Goal: Transaction & Acquisition: Purchase product/service

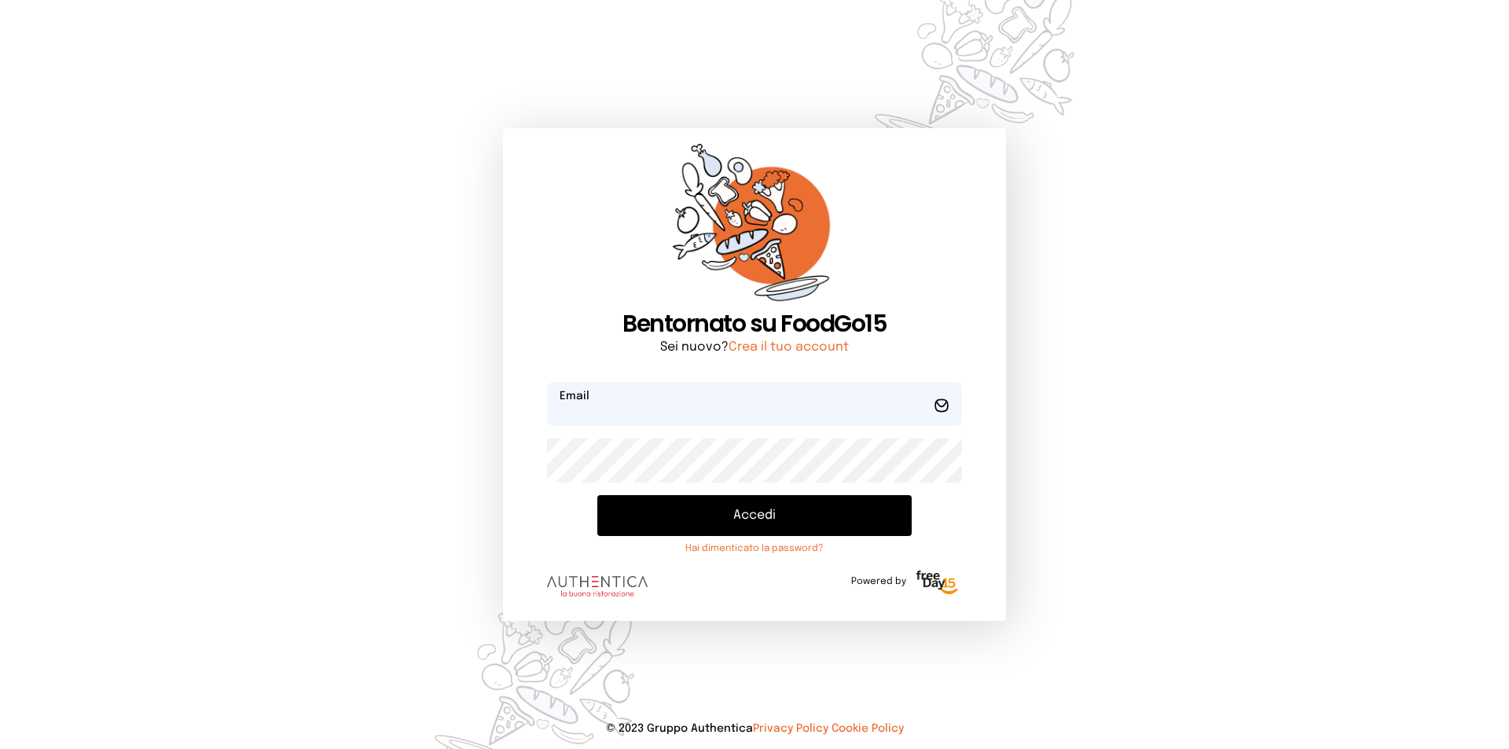
type input "**********"
click at [796, 515] on button "Accedi" at bounding box center [754, 515] width 314 height 41
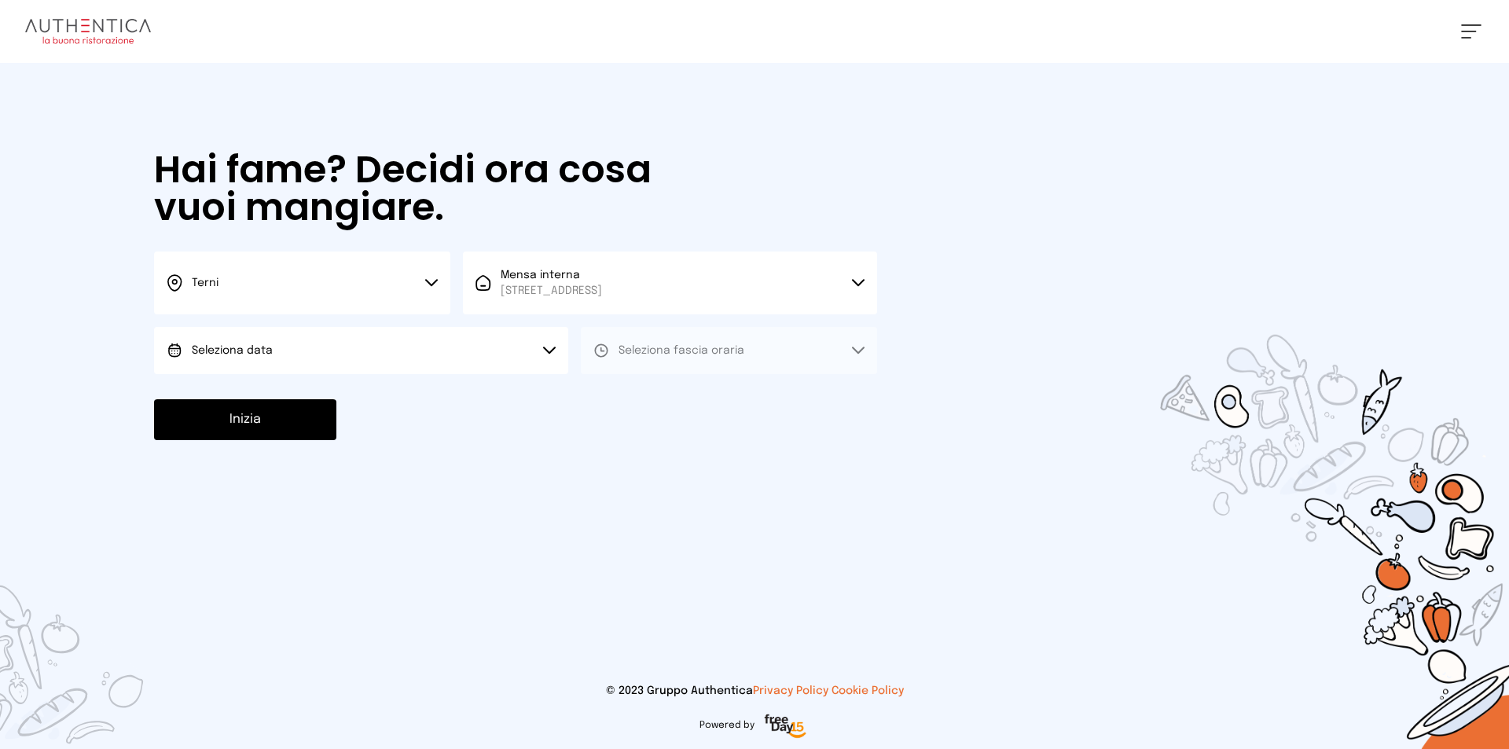
click at [428, 354] on button "Seleziona data" at bounding box center [361, 350] width 414 height 47
click at [428, 395] on li "[DATE], [DATE]" at bounding box center [361, 394] width 414 height 41
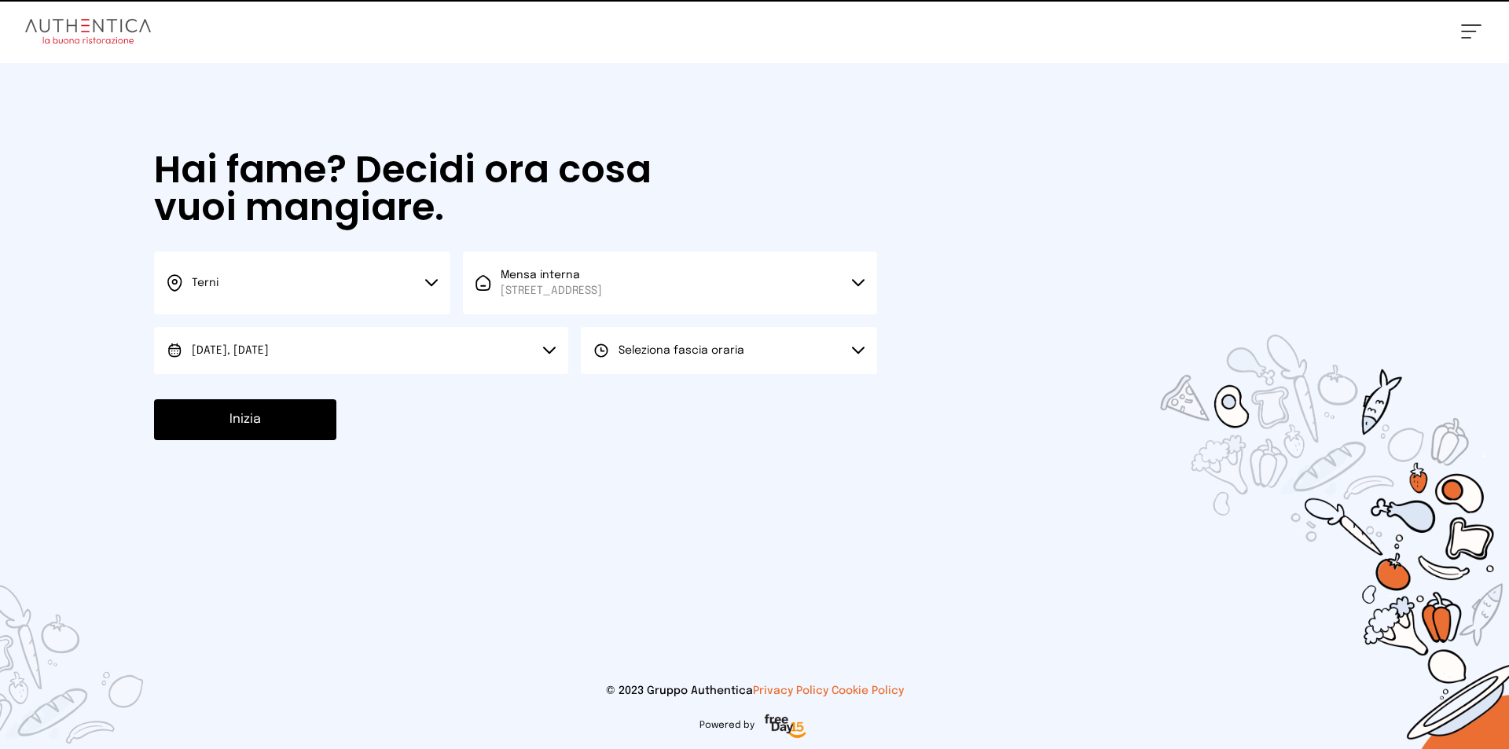
click at [671, 353] on span "Seleziona fascia oraria" at bounding box center [682, 350] width 126 height 11
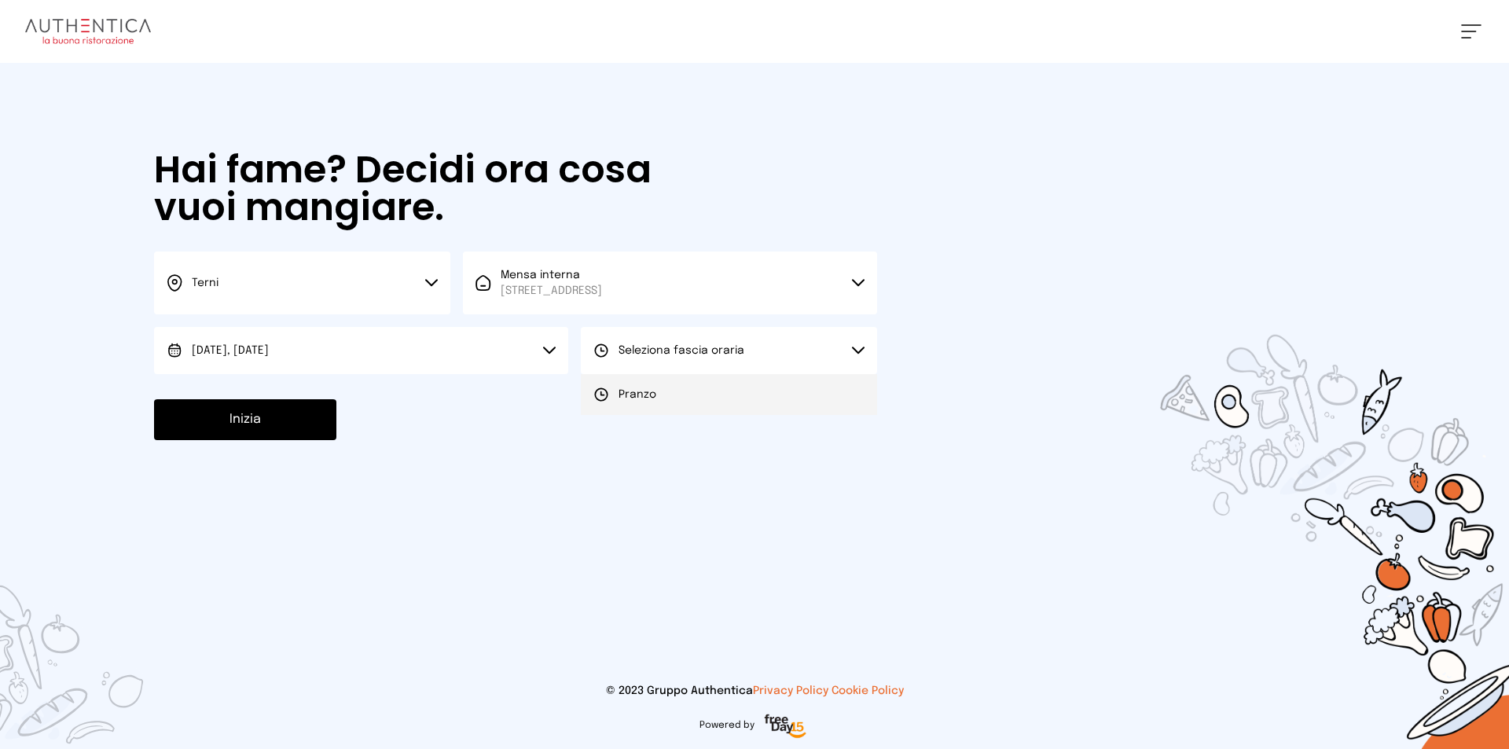
click at [665, 384] on li "Pranzo" at bounding box center [729, 394] width 296 height 41
click at [258, 428] on button "Inizia" at bounding box center [245, 419] width 182 height 41
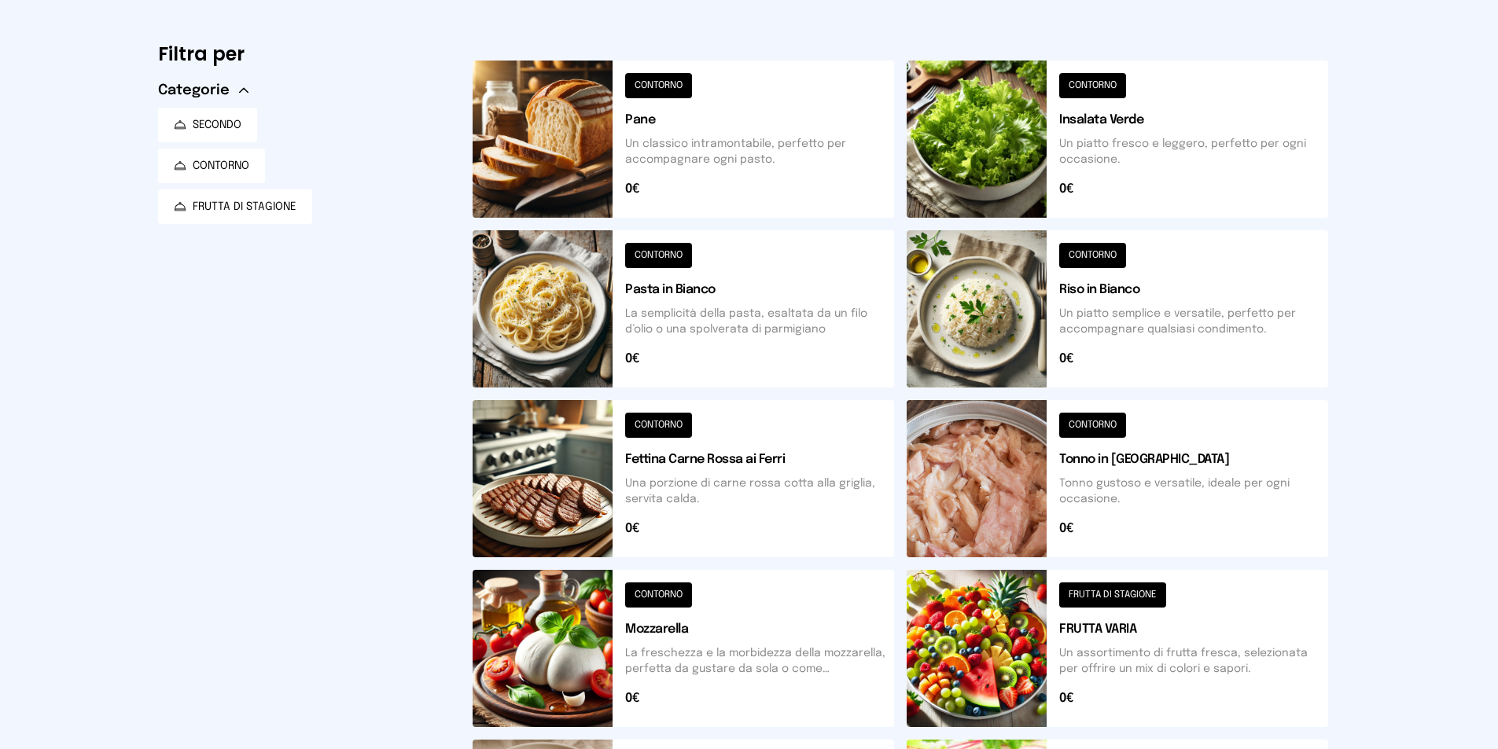
scroll to position [411, 0]
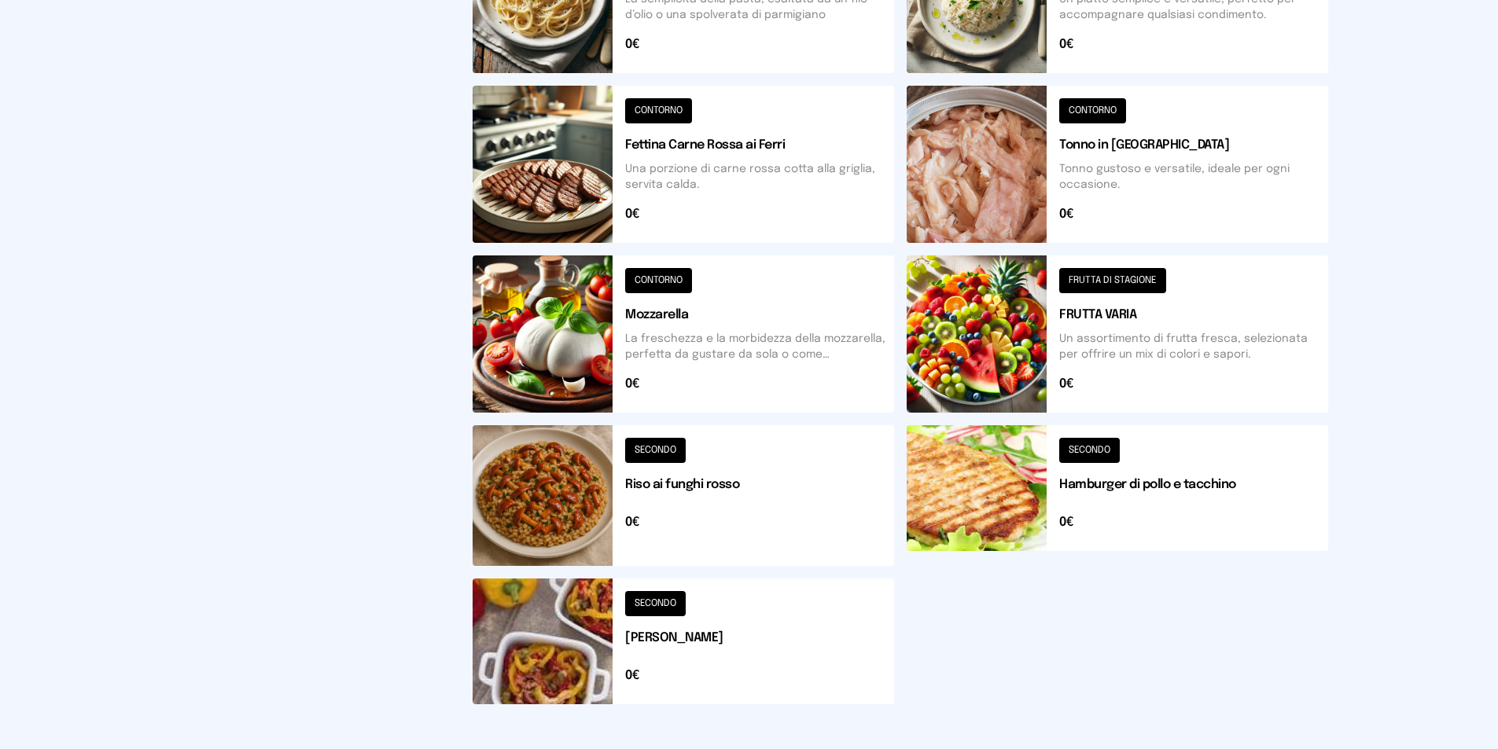
click at [1085, 493] on button at bounding box center [1116, 495] width 421 height 141
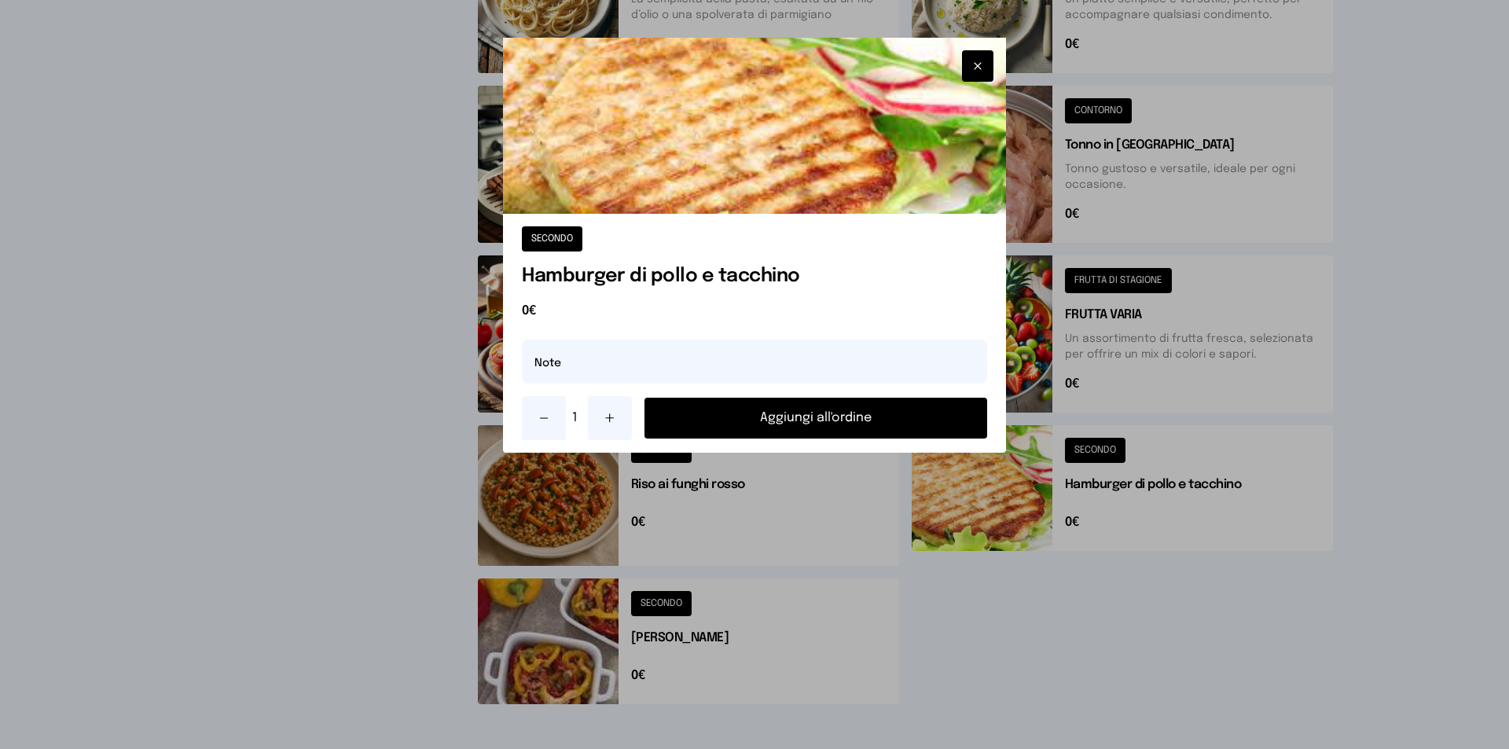
click at [606, 418] on icon at bounding box center [610, 418] width 8 height 0
click at [781, 178] on img at bounding box center [754, 126] width 503 height 176
click at [771, 156] on img at bounding box center [754, 126] width 503 height 176
click at [976, 71] on icon "button" at bounding box center [978, 66] width 13 height 16
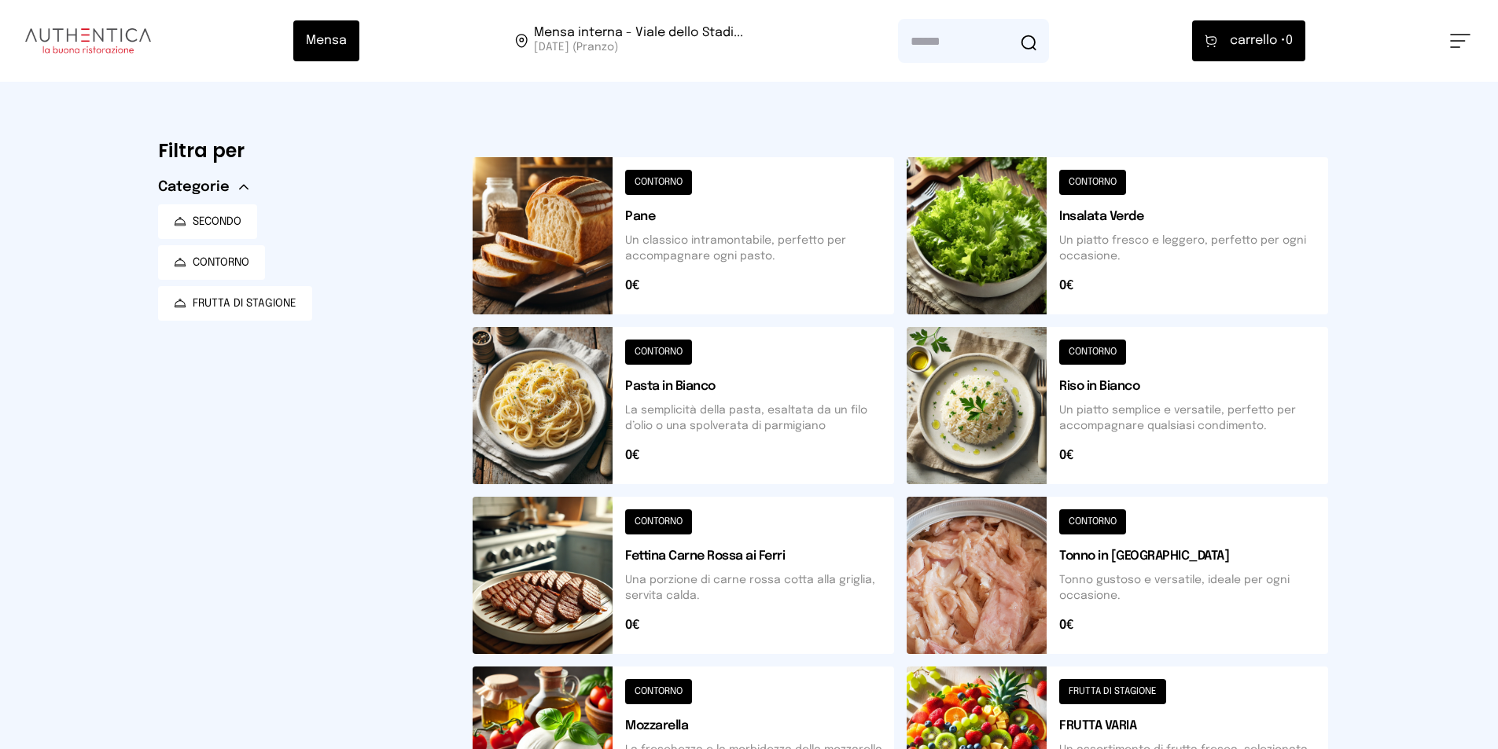
scroll to position [79, 0]
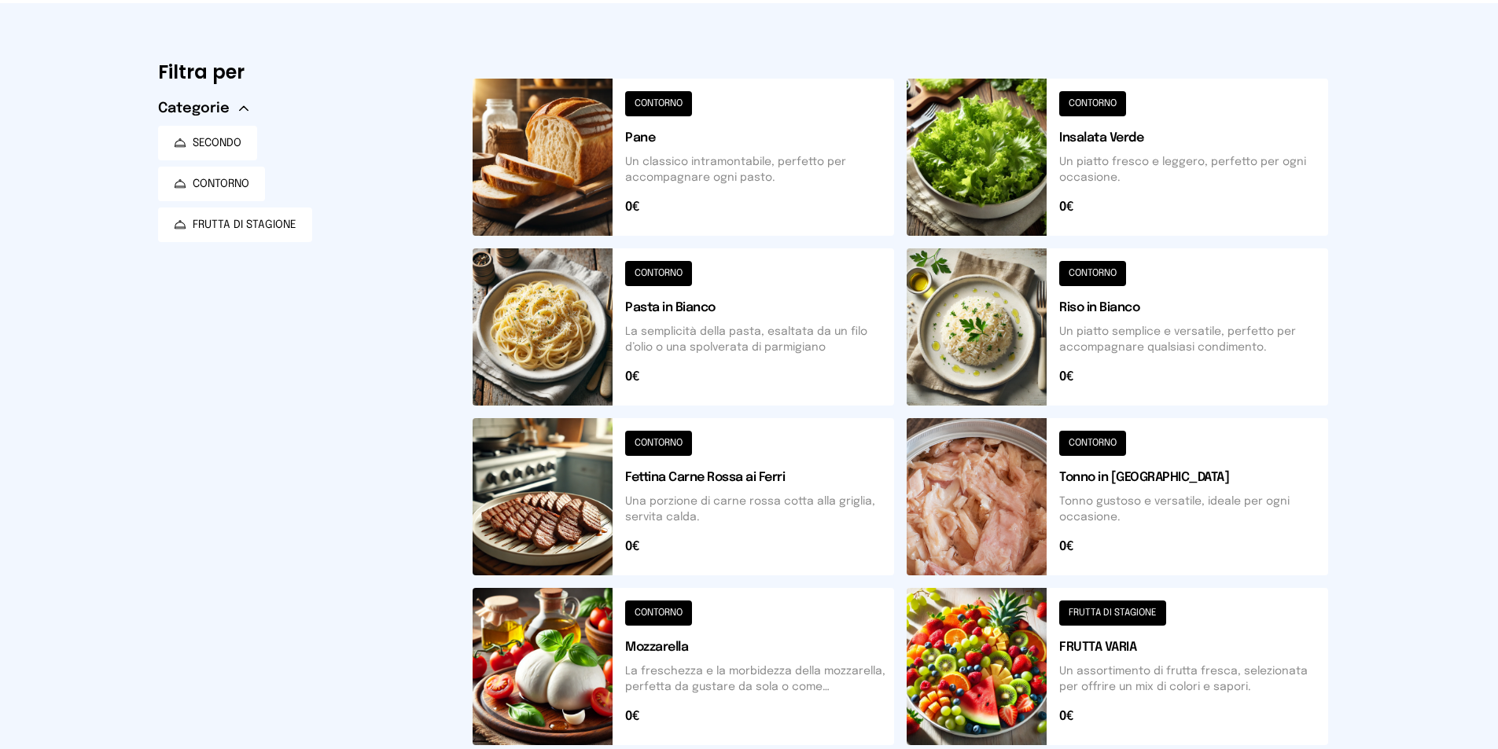
click at [721, 520] on button at bounding box center [682, 496] width 421 height 157
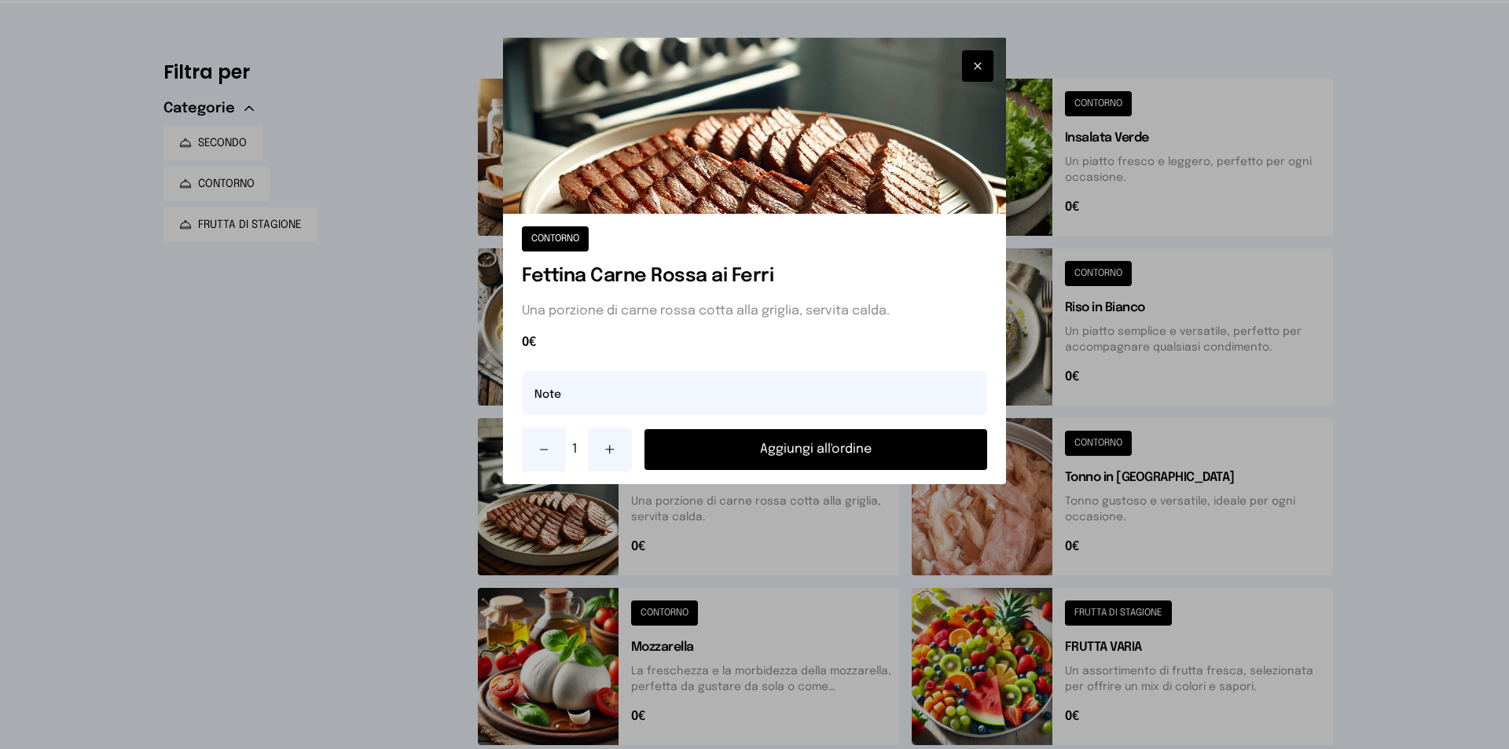
click at [981, 66] on icon "button" at bounding box center [978, 66] width 13 height 16
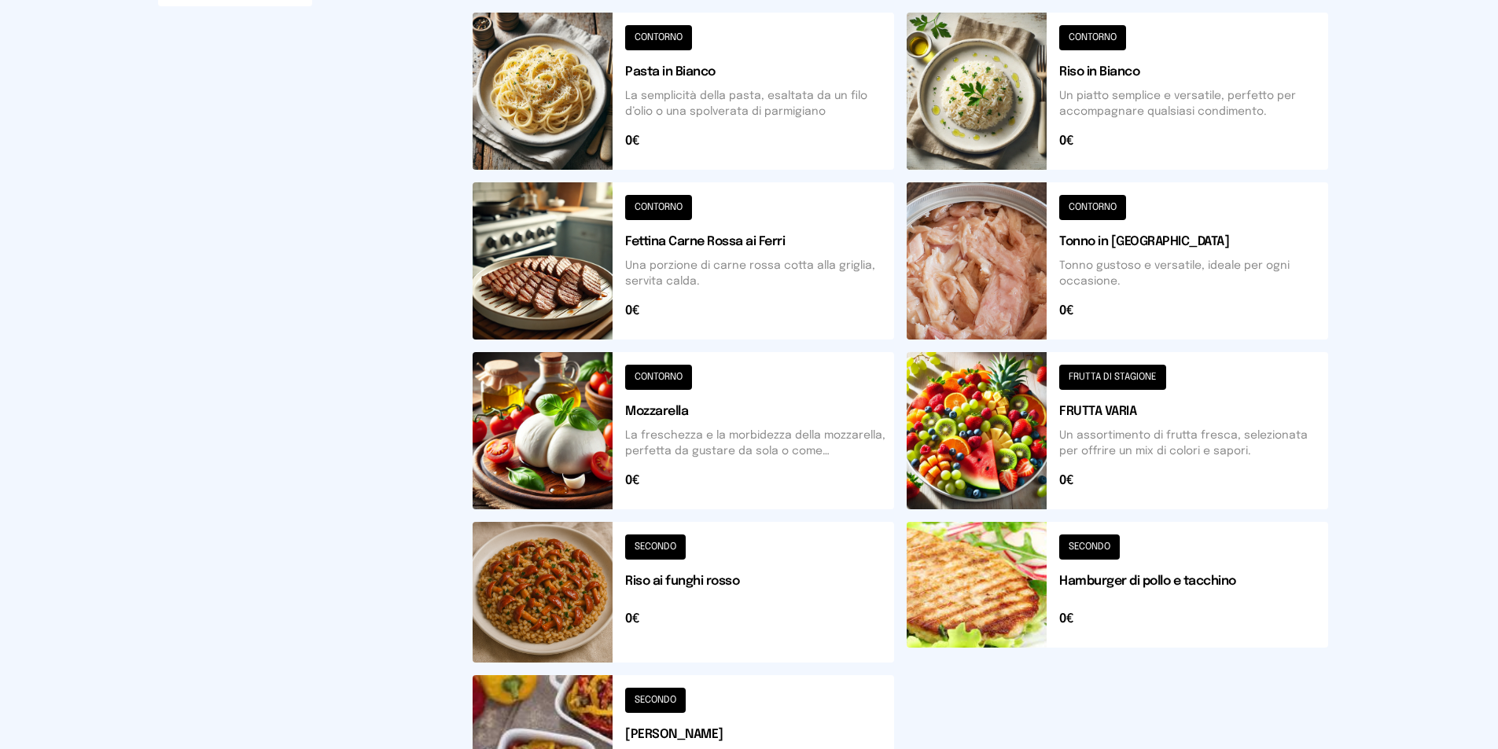
scroll to position [393, 0]
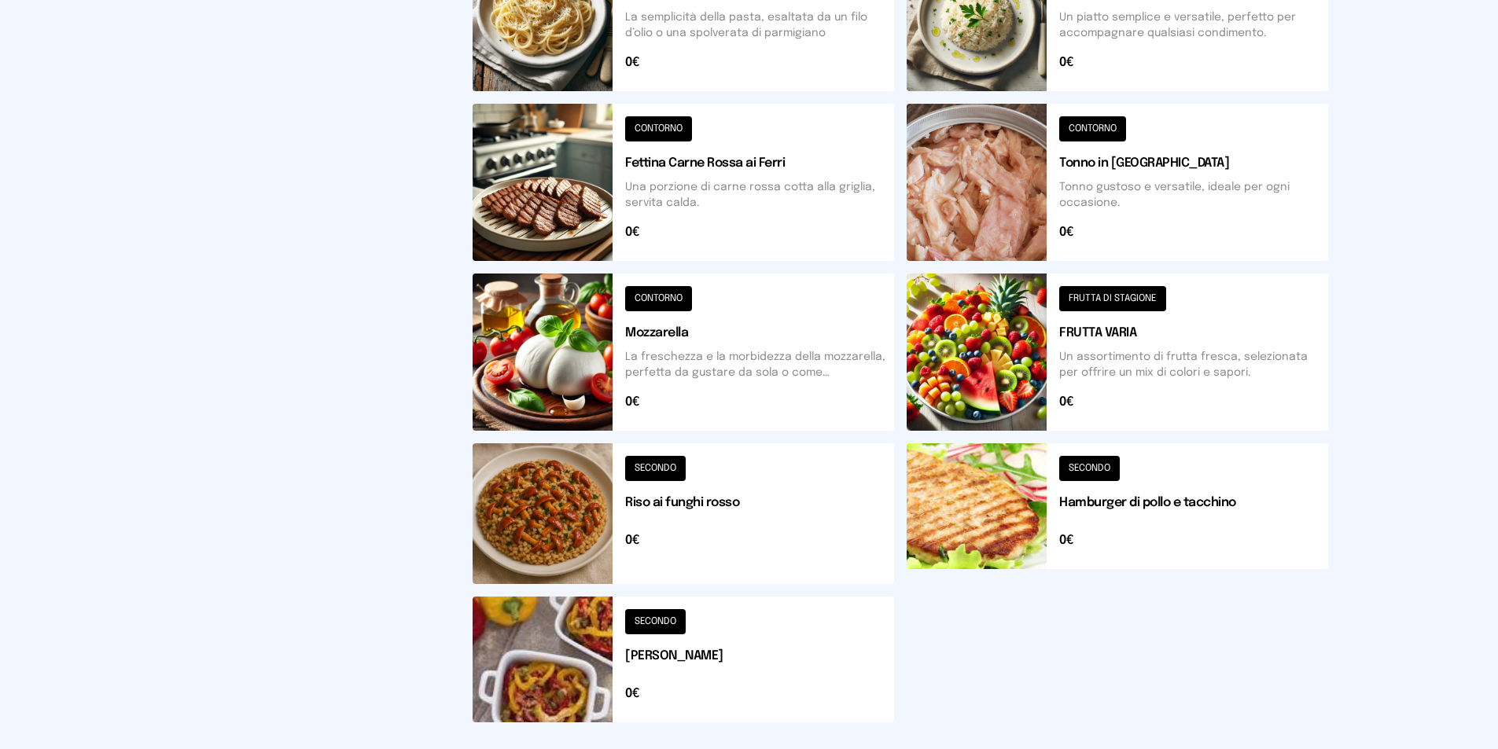
click at [956, 498] on button at bounding box center [1116, 513] width 421 height 141
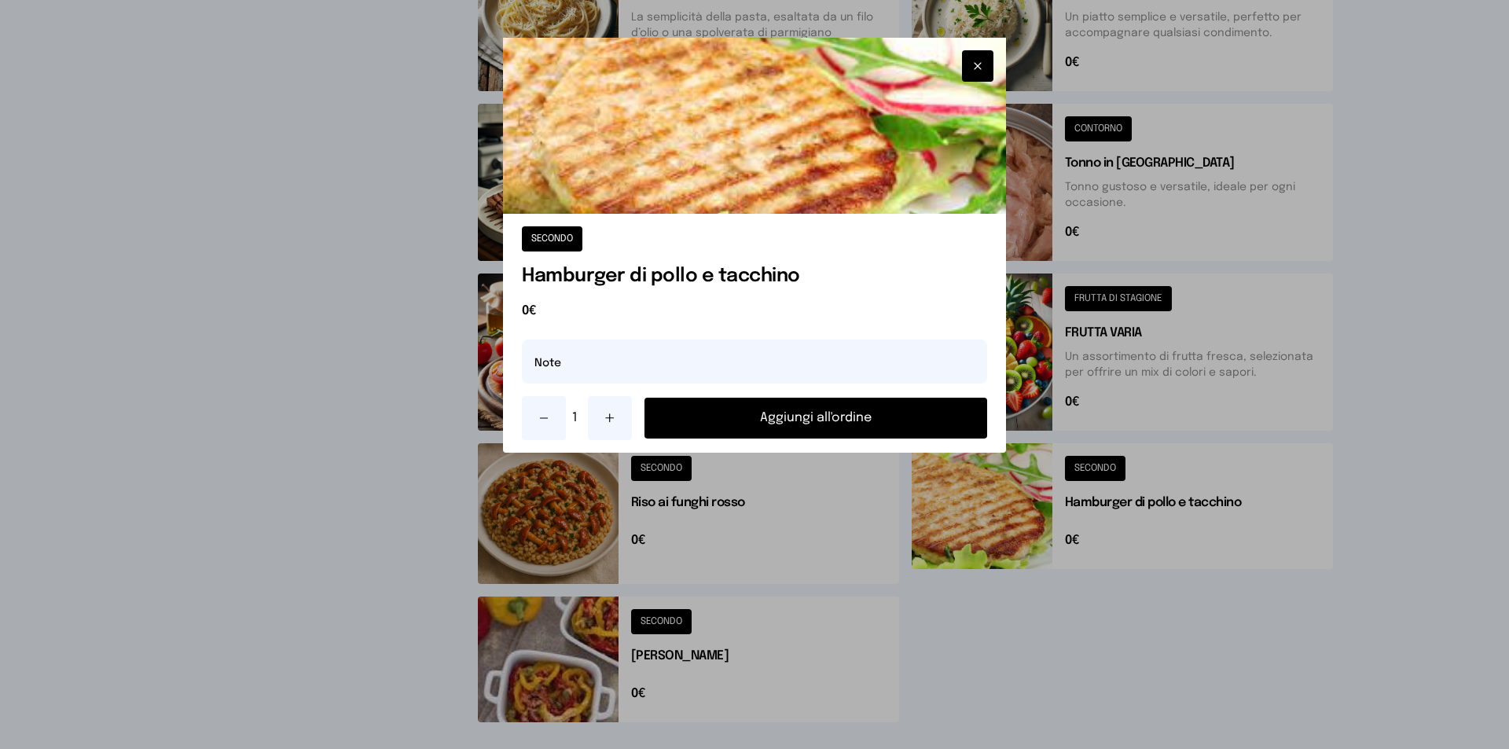
click at [610, 430] on button at bounding box center [610, 418] width 44 height 44
click at [547, 417] on icon at bounding box center [544, 418] width 13 height 13
click at [687, 413] on button "Aggiungi all'ordine" at bounding box center [816, 418] width 343 height 41
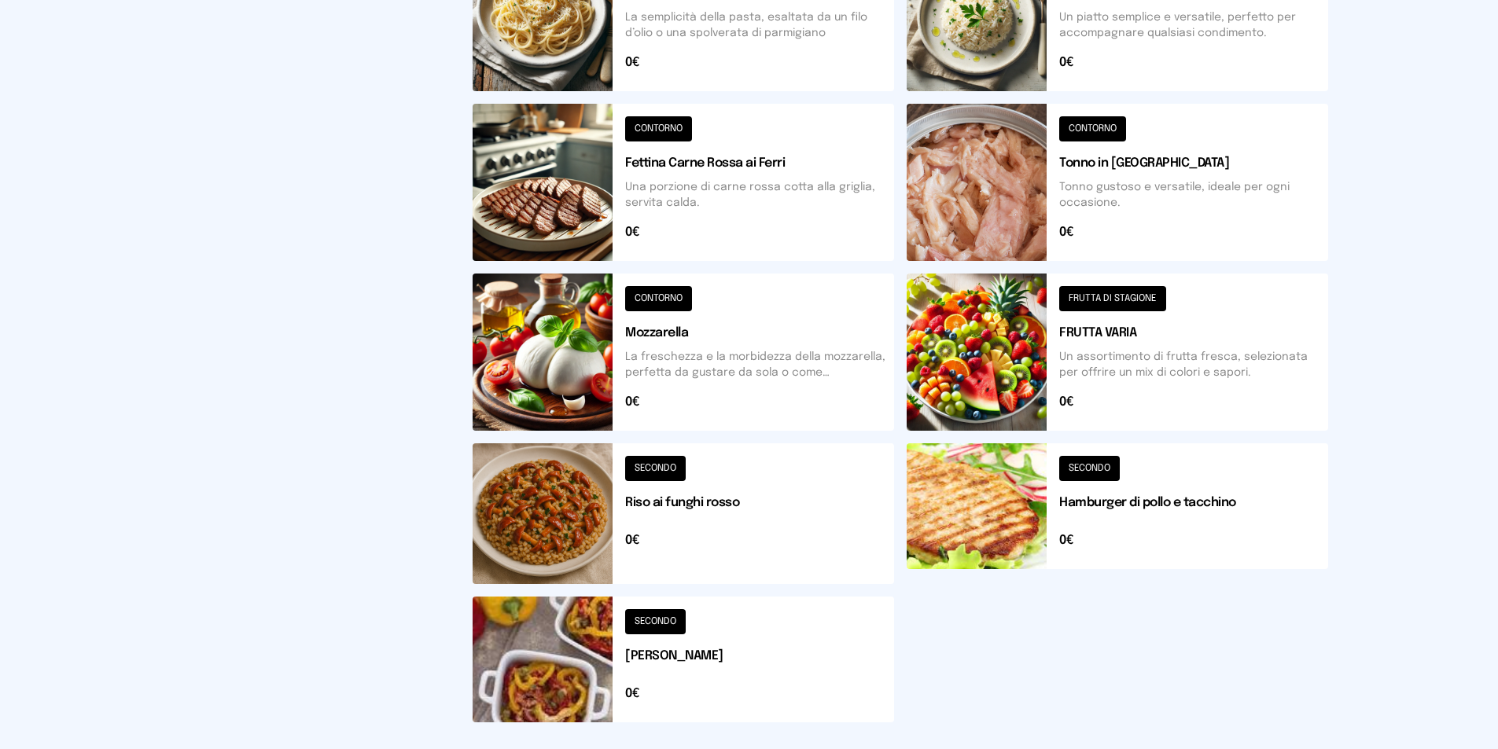
scroll to position [0, 0]
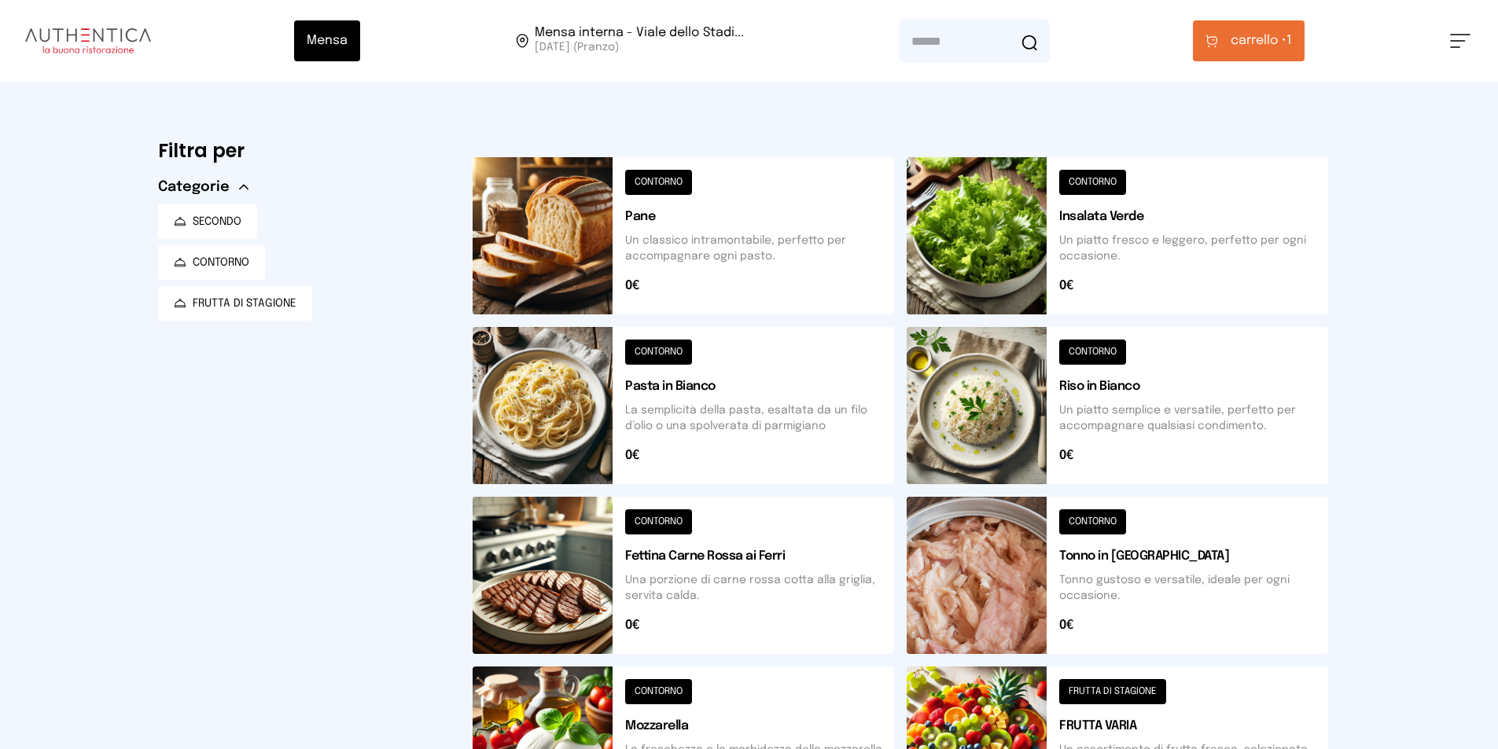
click at [1200, 229] on button at bounding box center [1116, 235] width 421 height 157
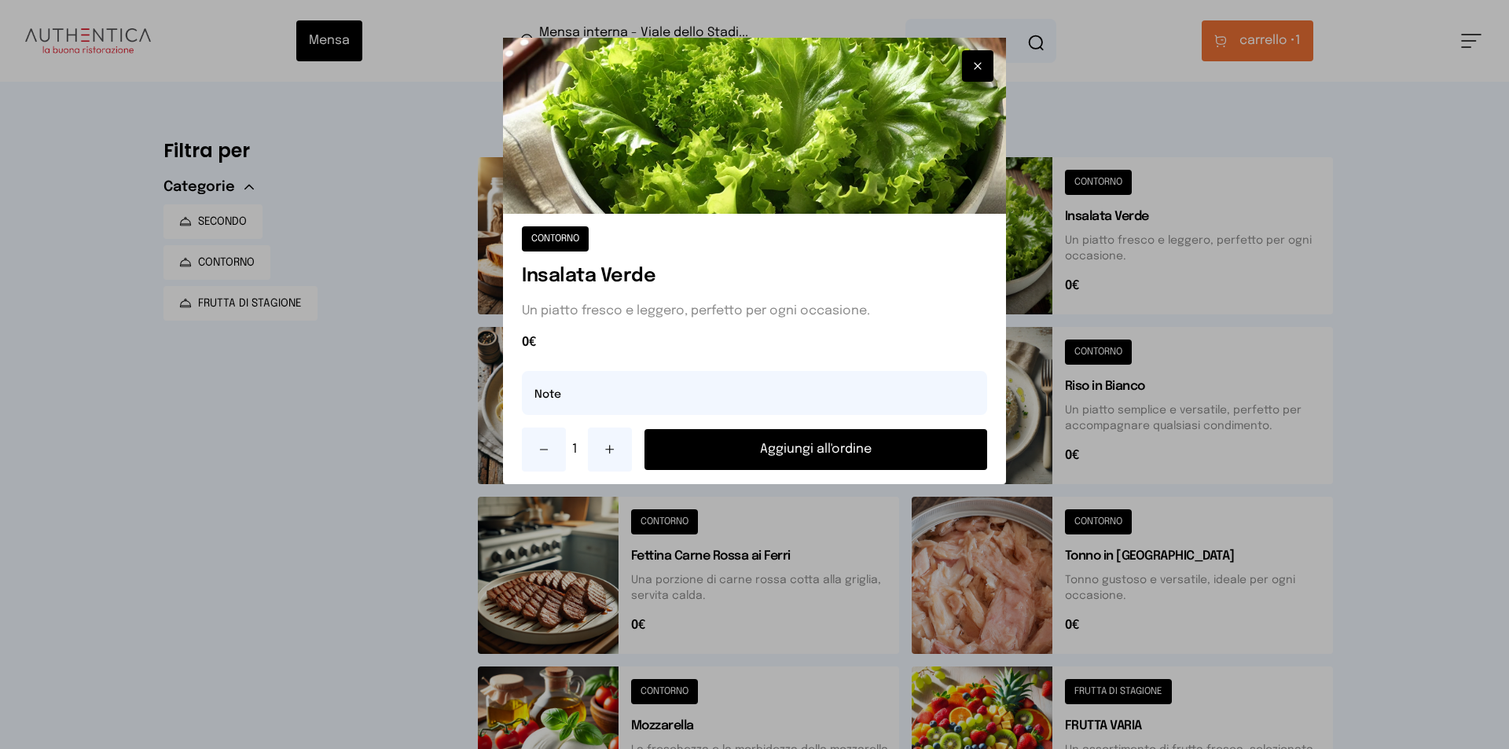
click at [763, 447] on button "Aggiungi all'ordine" at bounding box center [816, 449] width 343 height 41
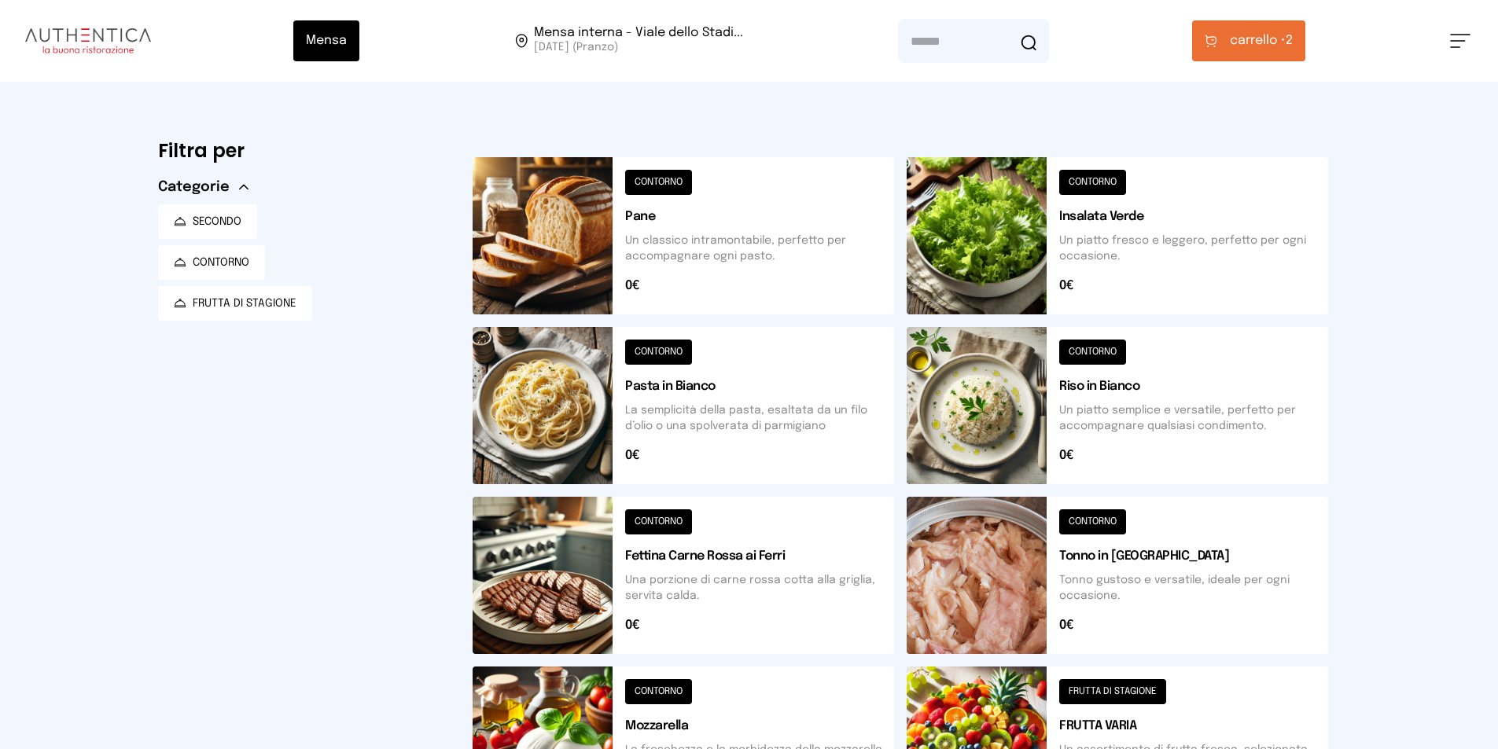
click at [971, 397] on button at bounding box center [1116, 405] width 421 height 157
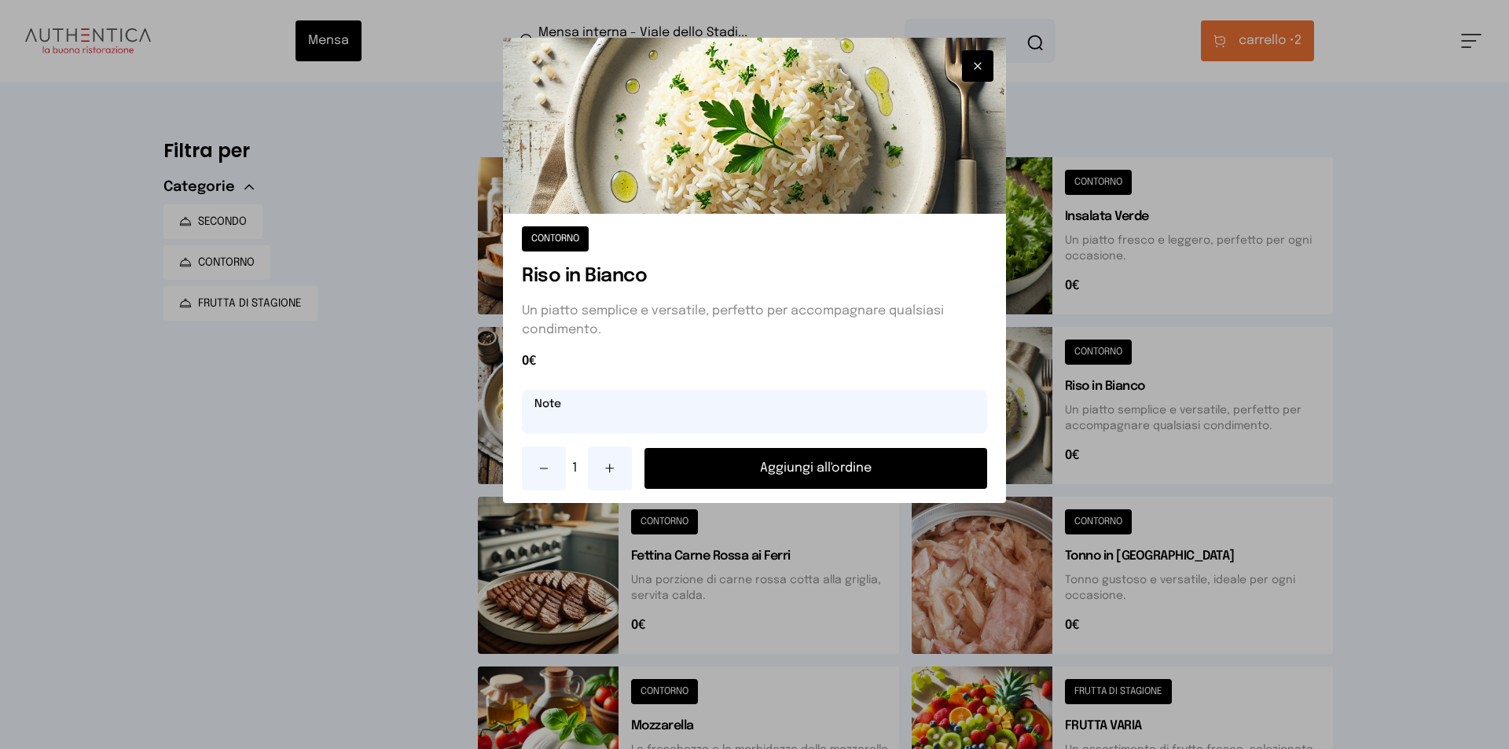
click at [751, 413] on input "text" at bounding box center [754, 412] width 465 height 44
type input "**********"
click at [769, 470] on button "Aggiungi all'ordine" at bounding box center [816, 468] width 343 height 41
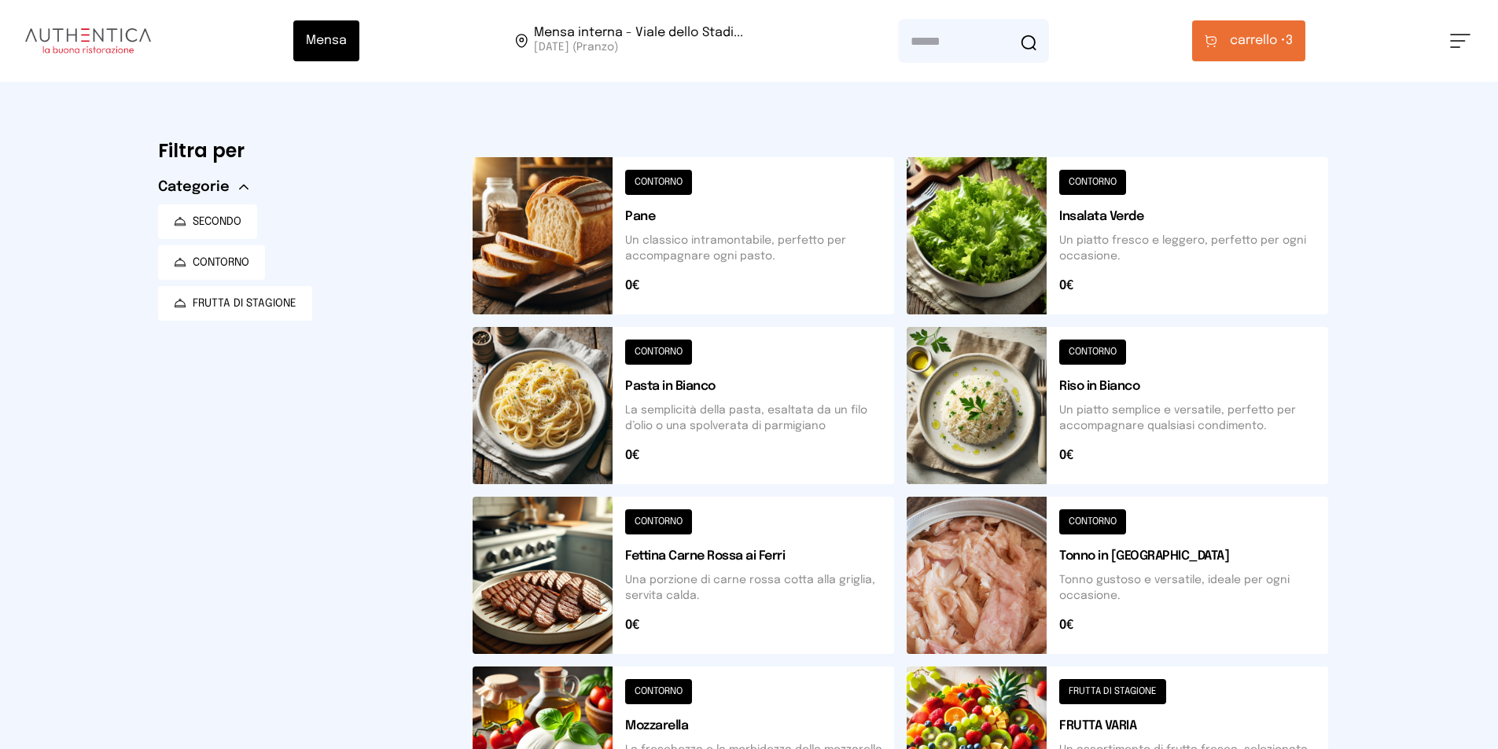
click at [1288, 61] on div "Mensa Mensa interna - Viale dello Stadi... [DATE] ([GEOGRAPHIC_DATA]) [GEOGRAPH…" at bounding box center [749, 41] width 1498 height 82
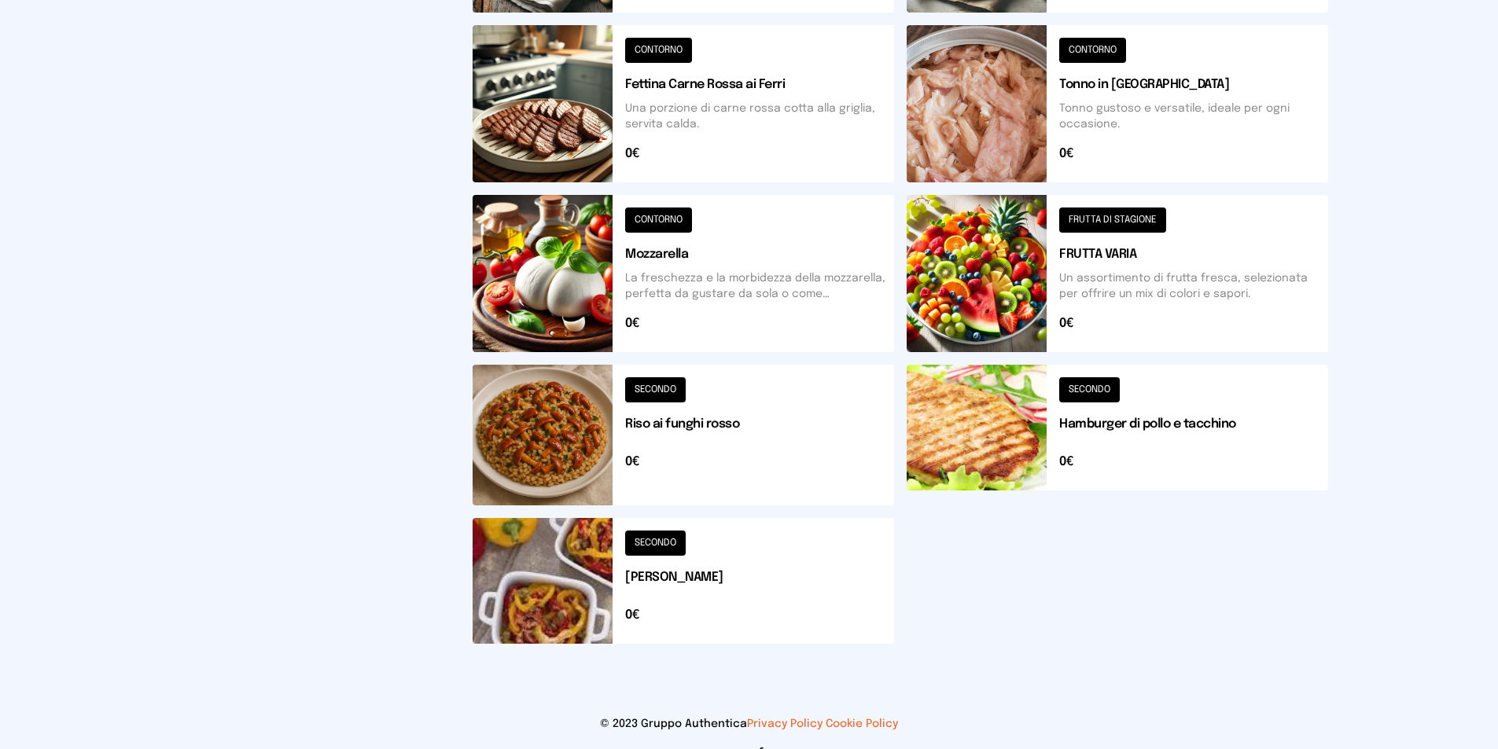
click at [1031, 420] on button at bounding box center [1116, 435] width 421 height 141
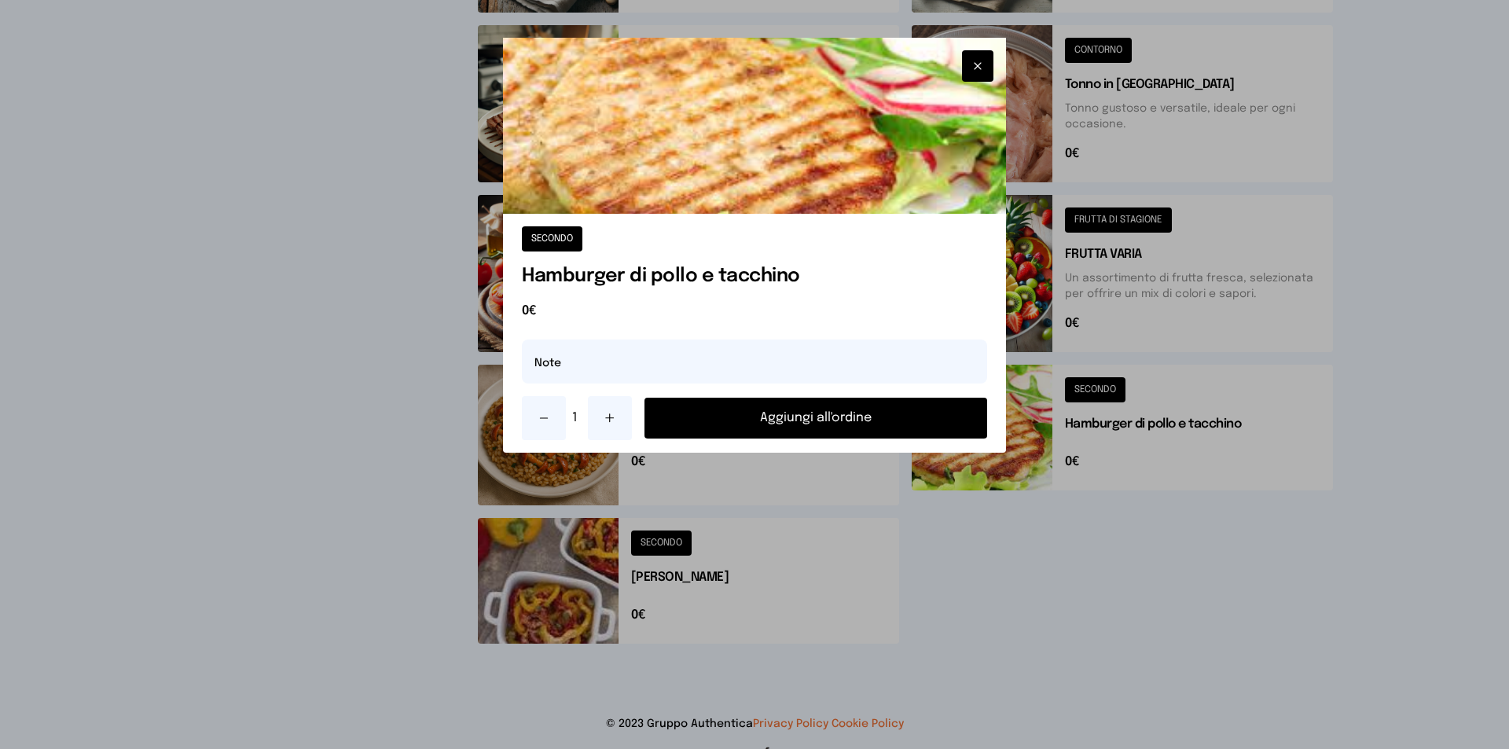
click at [594, 401] on button at bounding box center [610, 418] width 44 height 44
click at [691, 414] on button "Aggiungi all'ordine" at bounding box center [816, 418] width 343 height 41
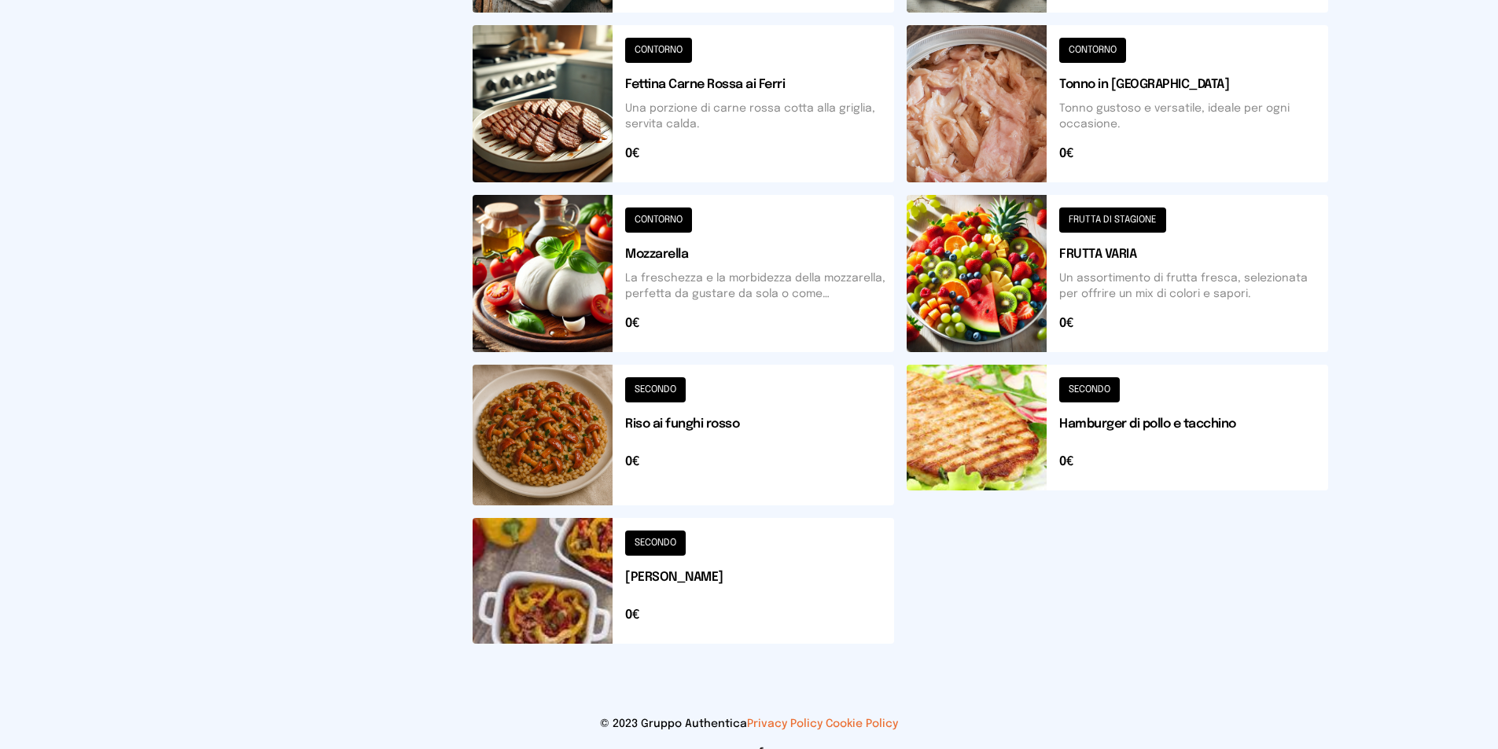
scroll to position [0, 0]
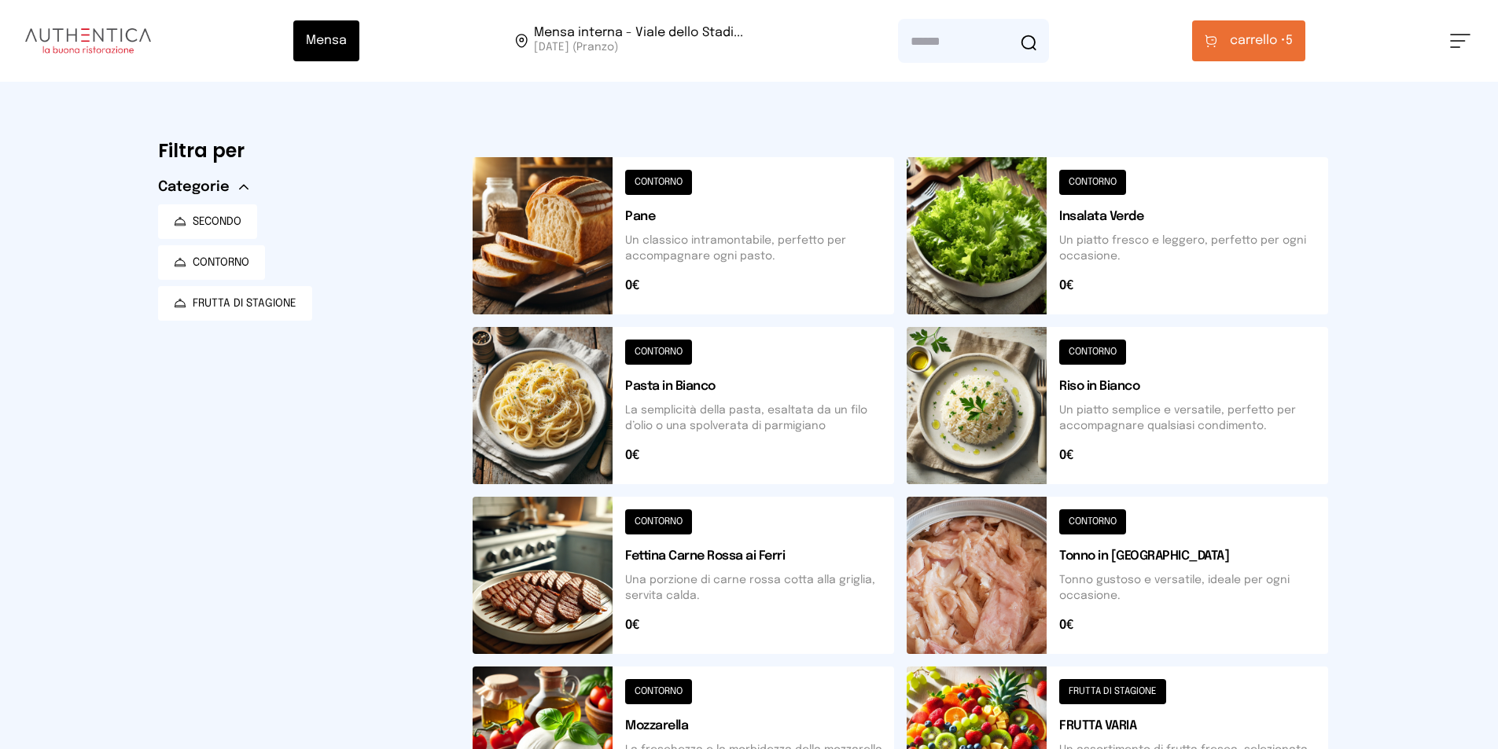
click at [1282, 61] on div "Mensa Mensa interna - Viale dello Stadi... [DATE] ([GEOGRAPHIC_DATA]) [GEOGRAPH…" at bounding box center [749, 41] width 1498 height 82
click at [1282, 52] on button "carrello • 5" at bounding box center [1248, 40] width 113 height 41
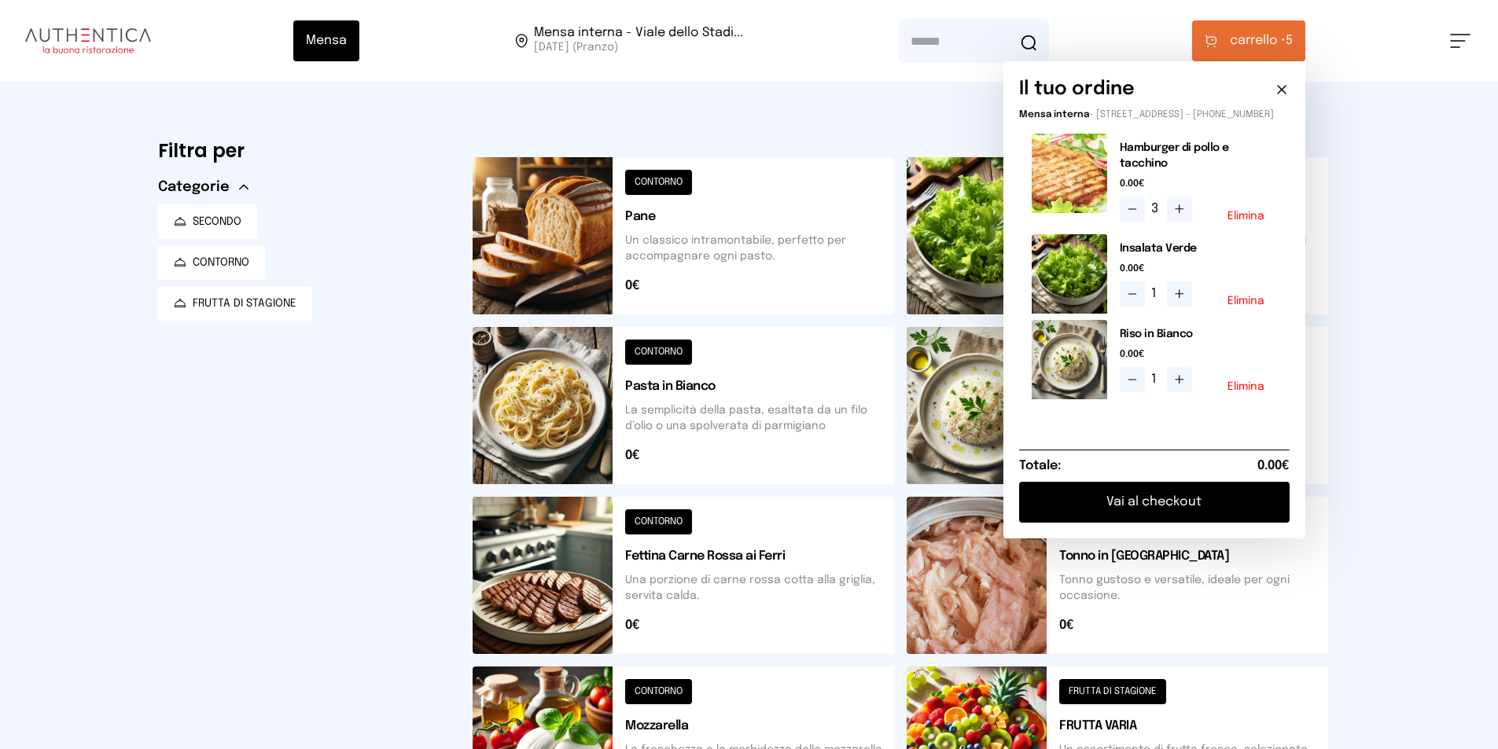
click at [1137, 208] on icon at bounding box center [1132, 209] width 13 height 13
click at [1210, 487] on button "Vai al checkout" at bounding box center [1154, 502] width 270 height 41
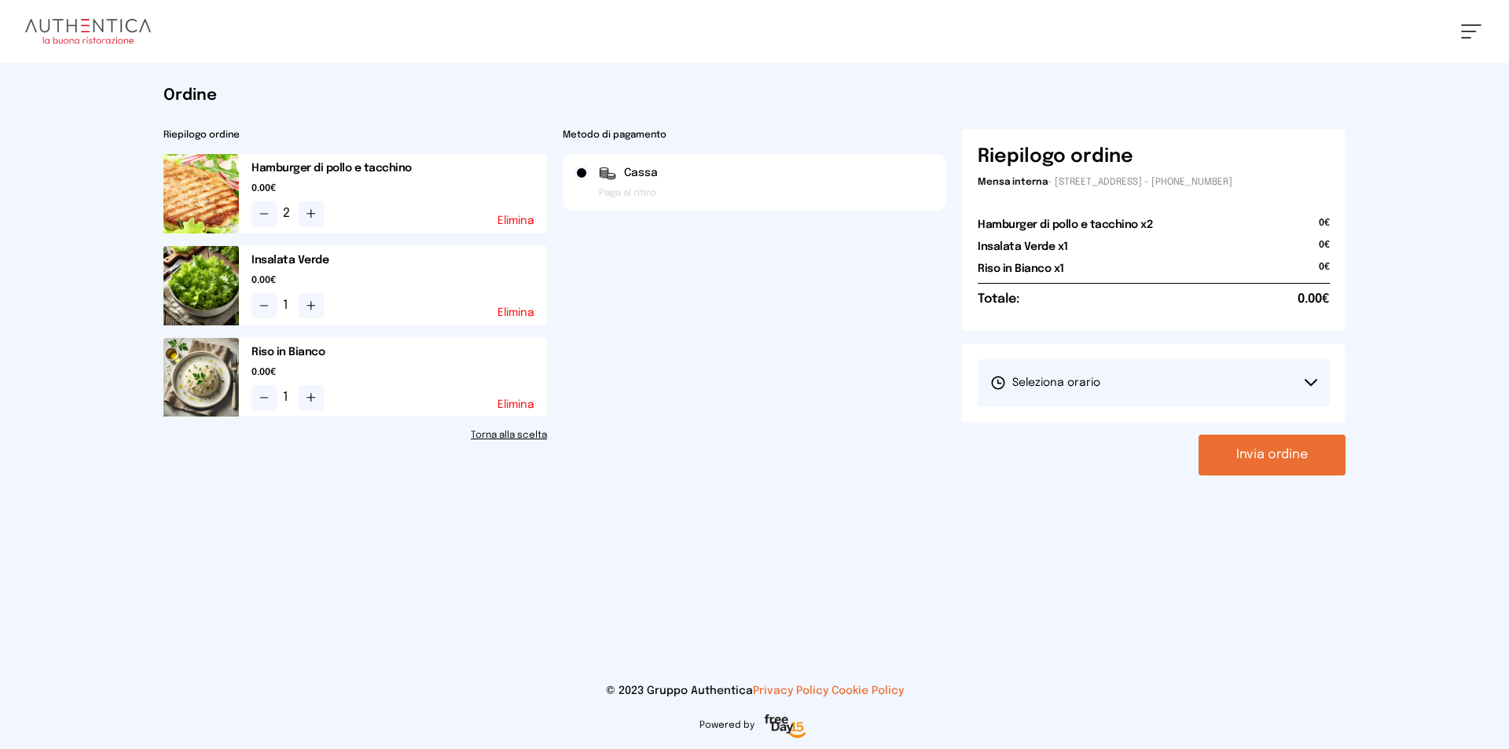
click at [1157, 391] on button "Seleziona orario" at bounding box center [1154, 382] width 352 height 47
click at [1171, 427] on li "1° Turno (13:00 - 15:00)" at bounding box center [1154, 426] width 352 height 41
drag, startPoint x: 1268, startPoint y: 432, endPoint x: 1273, endPoint y: 440, distance: 9.2
click at [1270, 432] on div "Riepilogo ordine Mensa interna - [STREET_ADDRESS] - [PHONE_NUMBER] Hamburger di…" at bounding box center [1154, 302] width 384 height 347
click at [1284, 462] on button "Invia ordine" at bounding box center [1272, 455] width 147 height 41
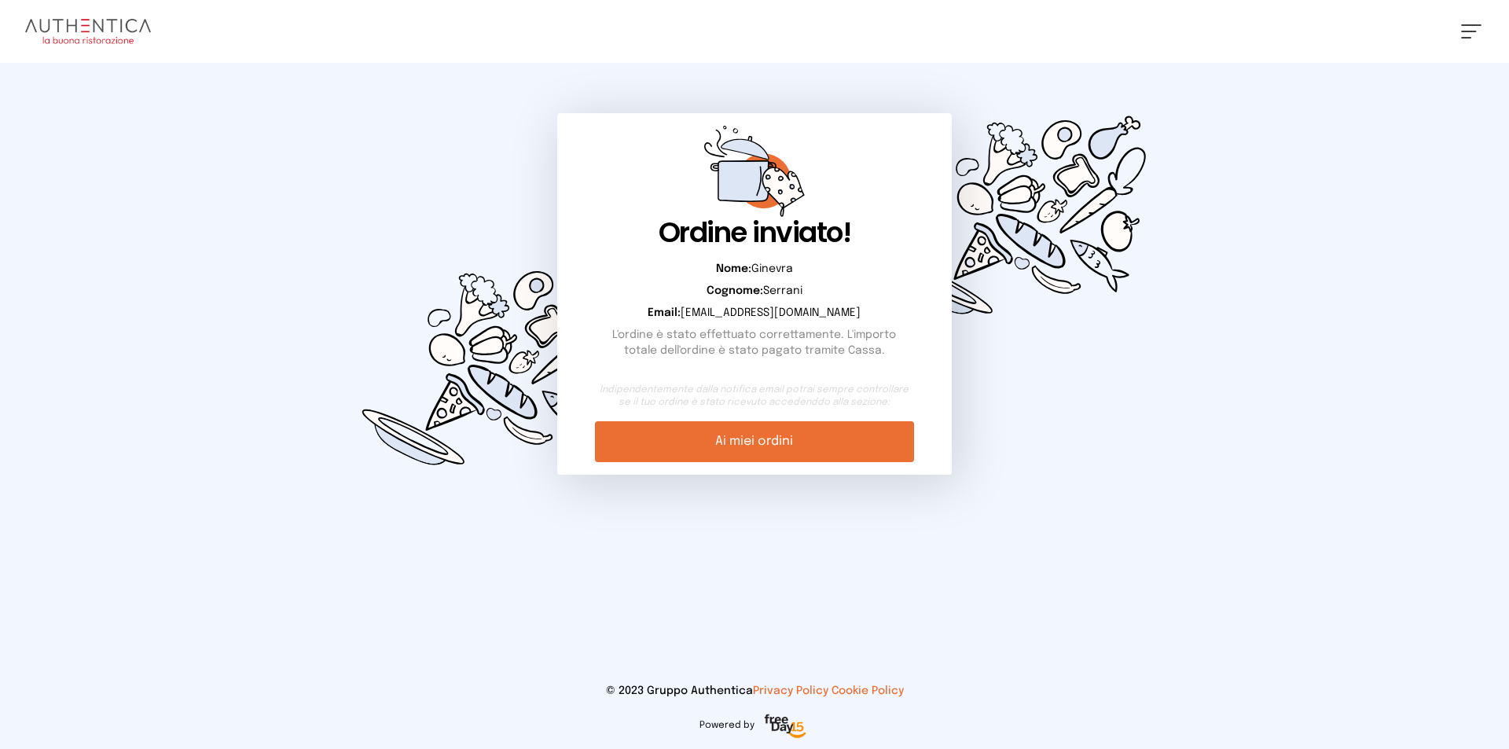
click at [127, 43] on img at bounding box center [88, 31] width 126 height 25
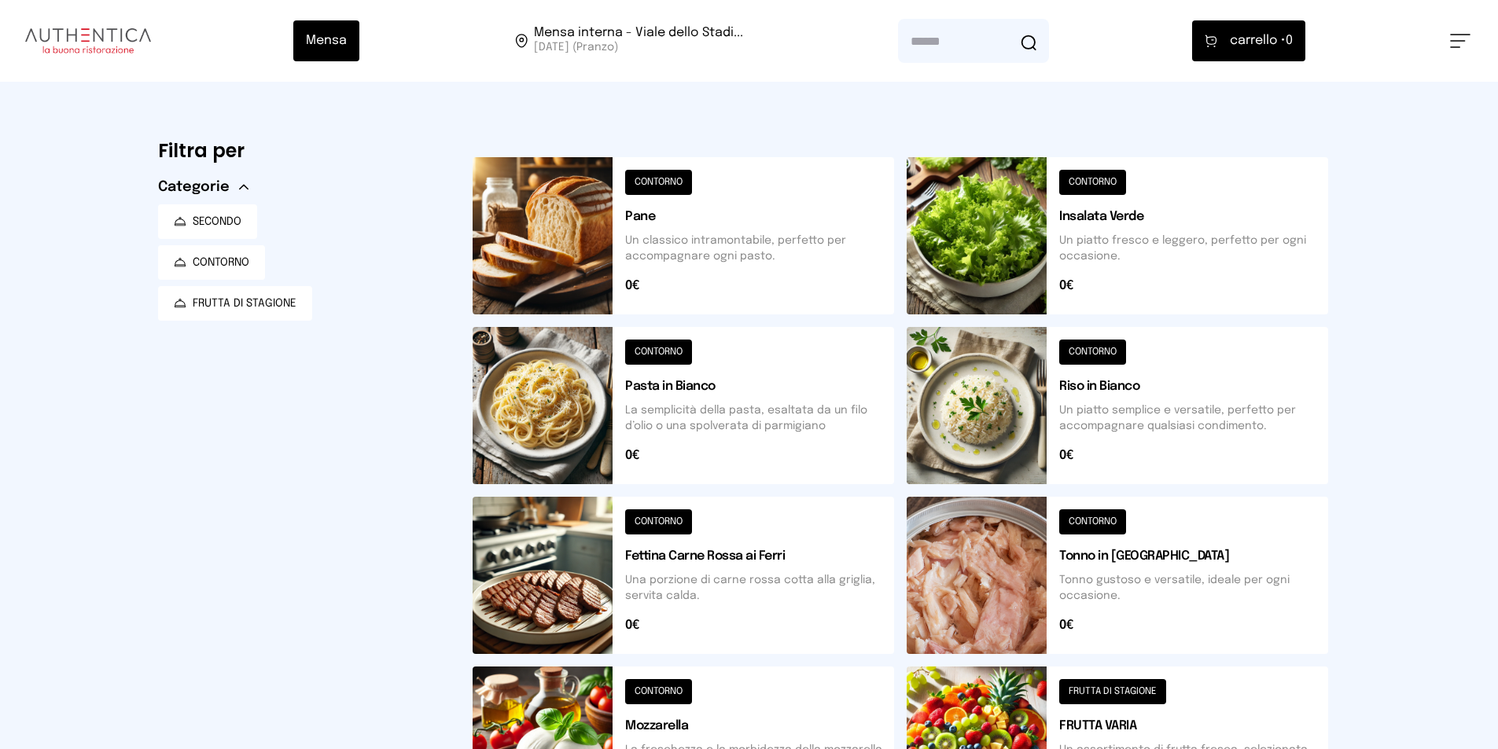
click at [1461, 53] on div "Mensa Mensa interna - Viale dello Stadi... [DATE] ([GEOGRAPHIC_DATA]) [GEOGRAPH…" at bounding box center [749, 41] width 1498 height 82
click at [1454, 45] on button at bounding box center [1460, 41] width 20 height 14
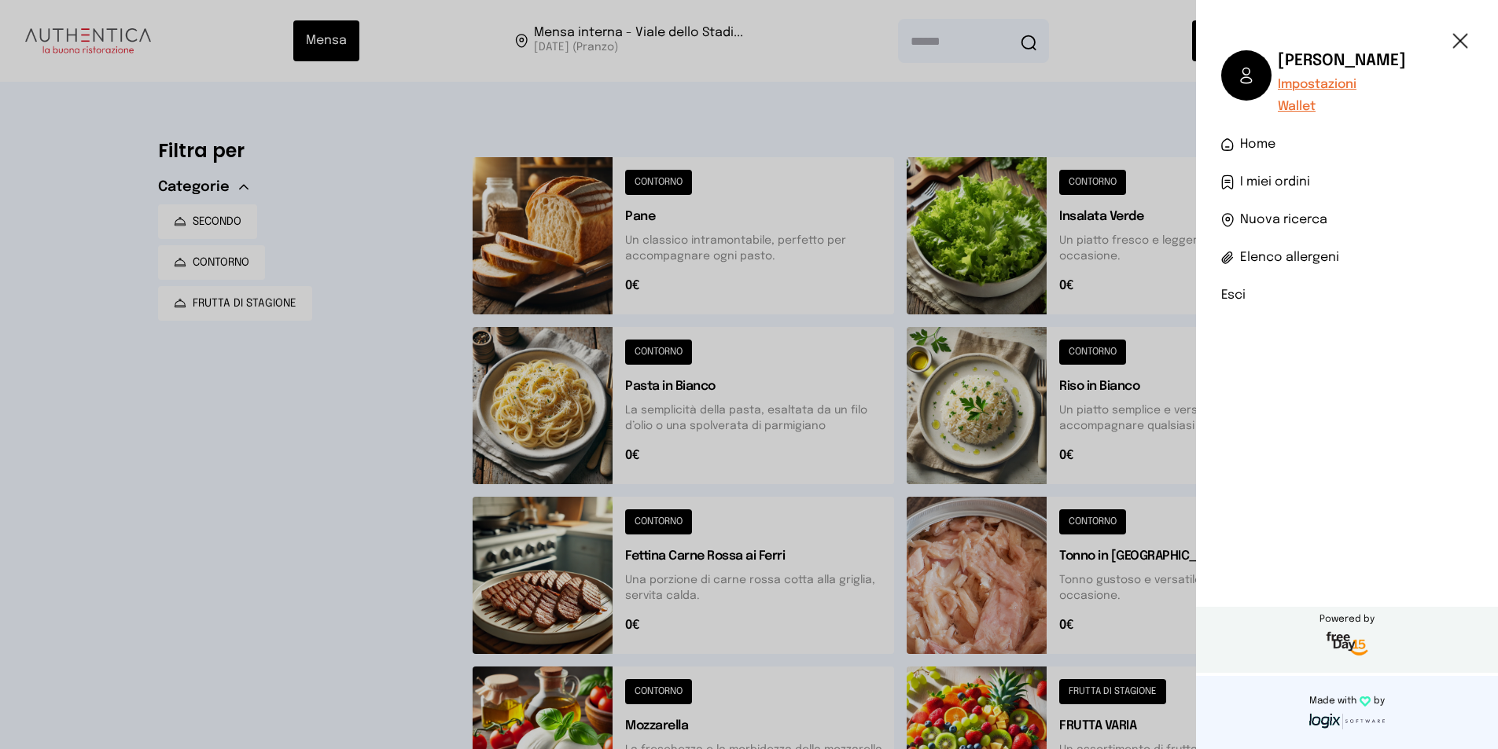
click at [1248, 180] on span "I miei ordini" at bounding box center [1275, 182] width 70 height 19
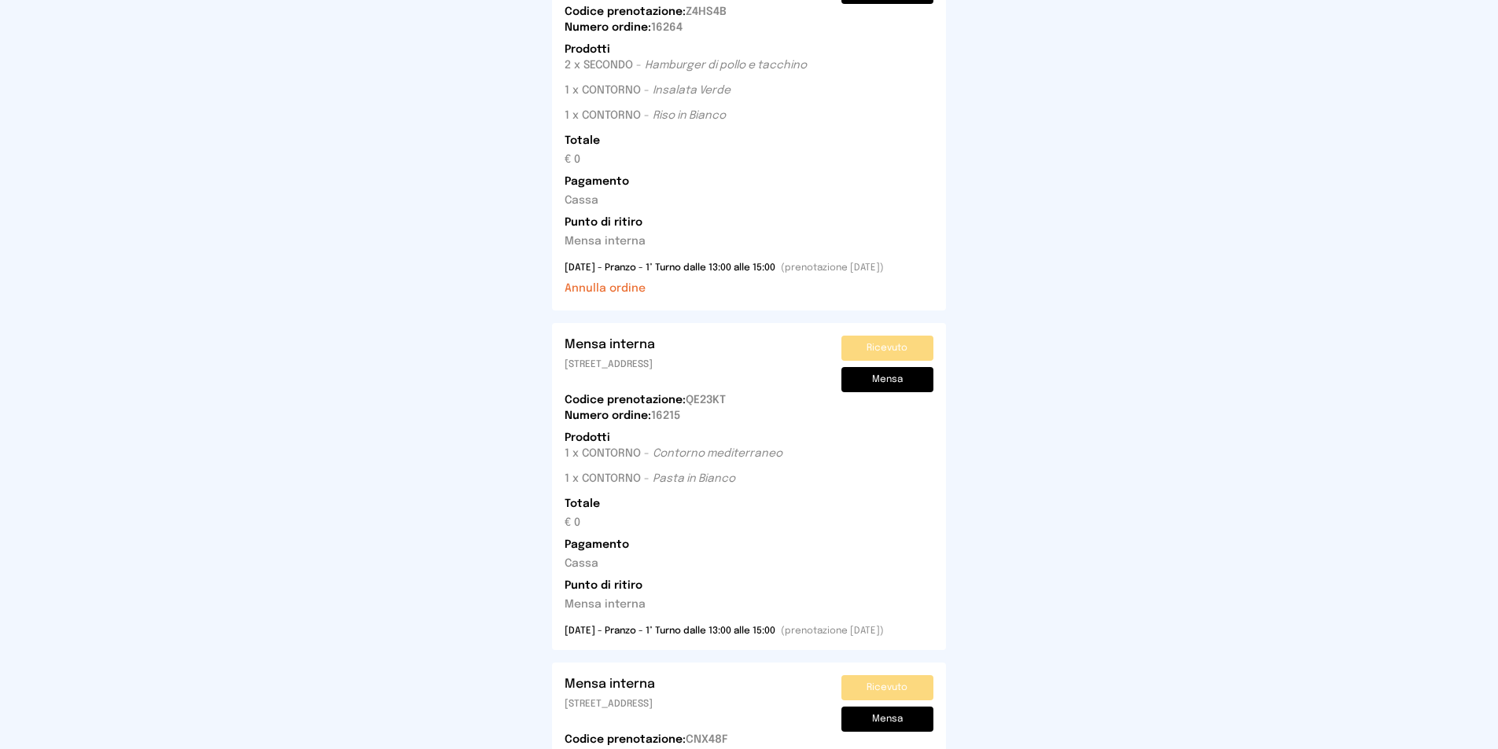
scroll to position [157, 0]
